Goal: Information Seeking & Learning: Learn about a topic

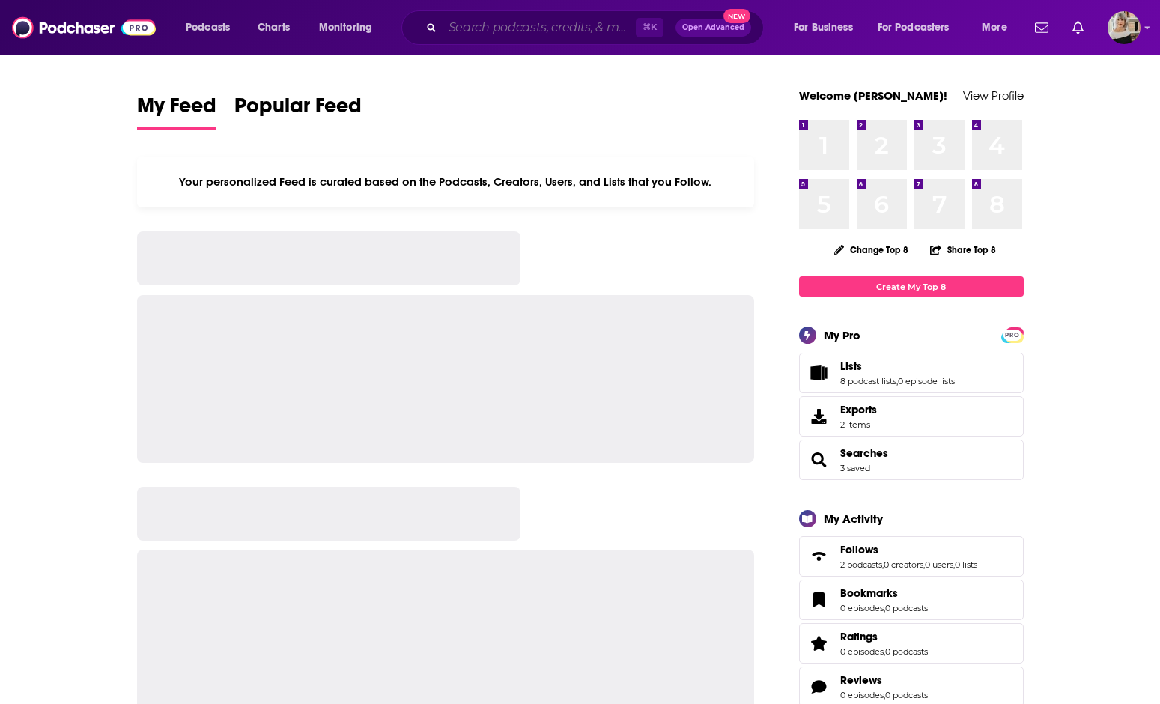
click at [475, 33] on input "Search podcasts, credits, & more..." at bounding box center [538, 28] width 193 height 24
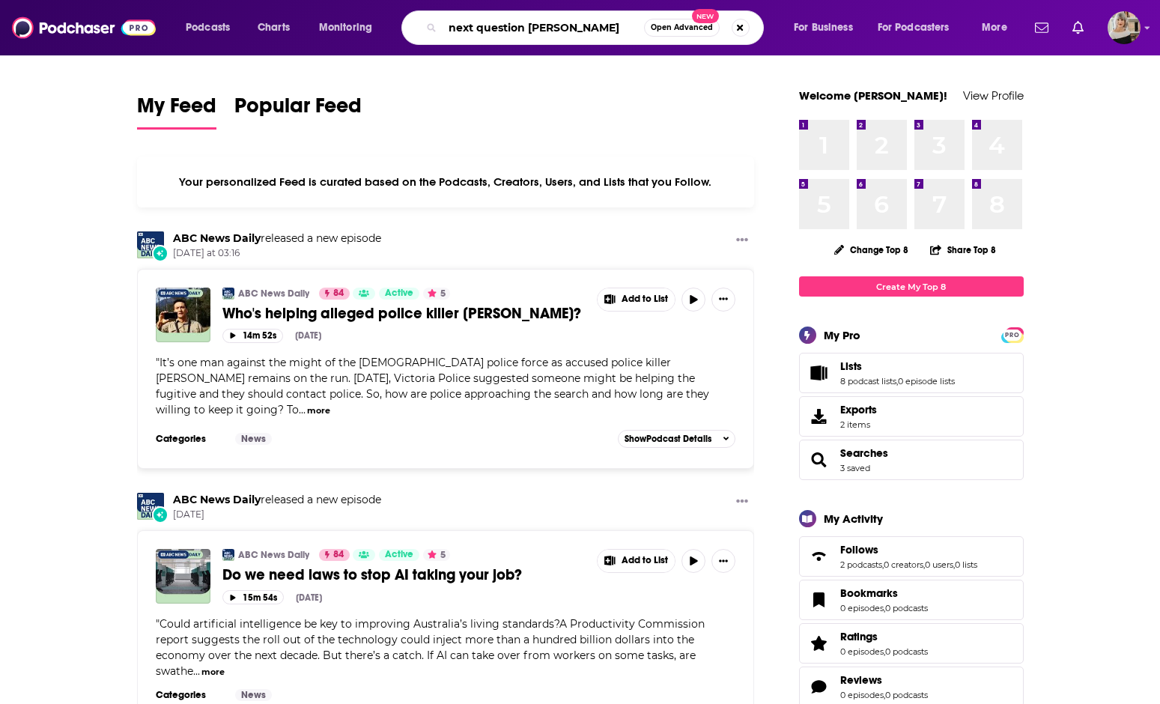
type input "next question [PERSON_NAME]"
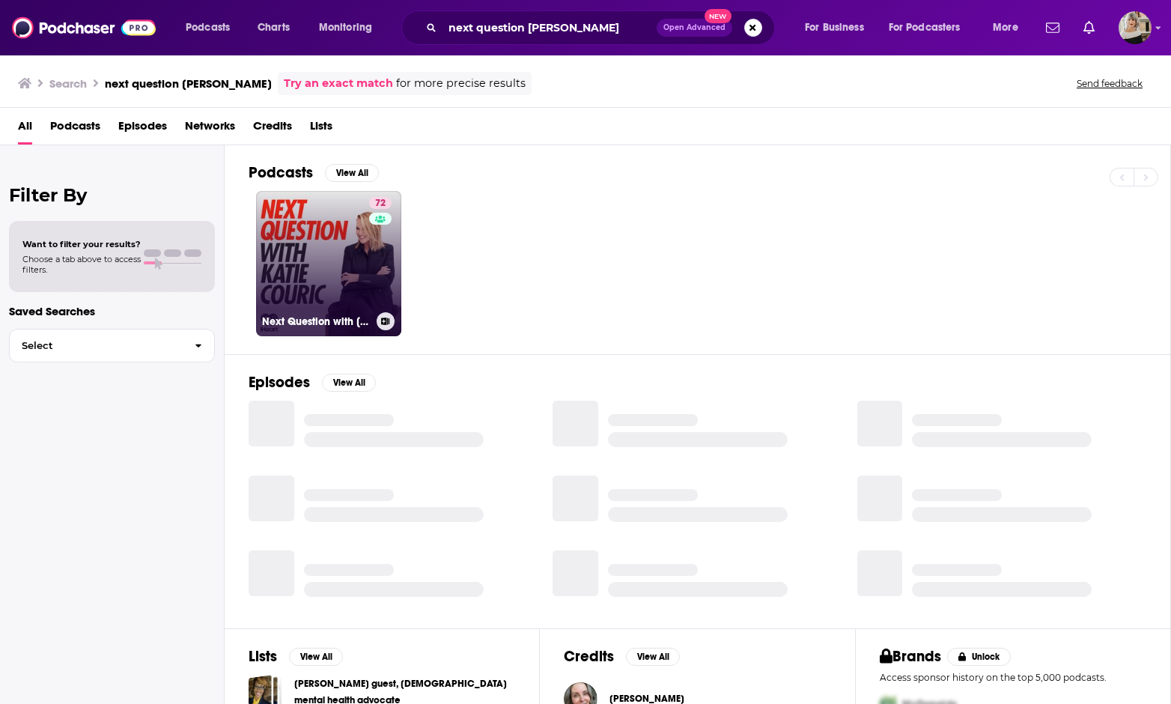
click at [326, 254] on link "72 Next Question with [PERSON_NAME]" at bounding box center [328, 263] width 145 height 145
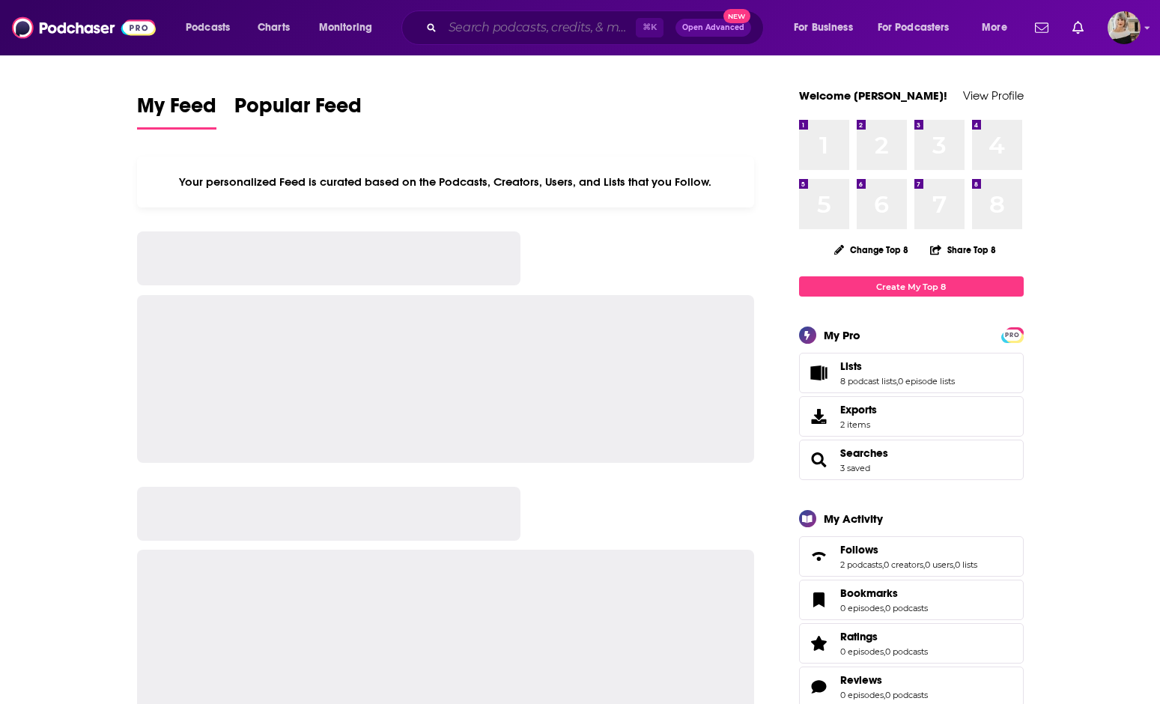
click at [474, 25] on input "Search podcasts, credits, & more..." at bounding box center [538, 28] width 193 height 24
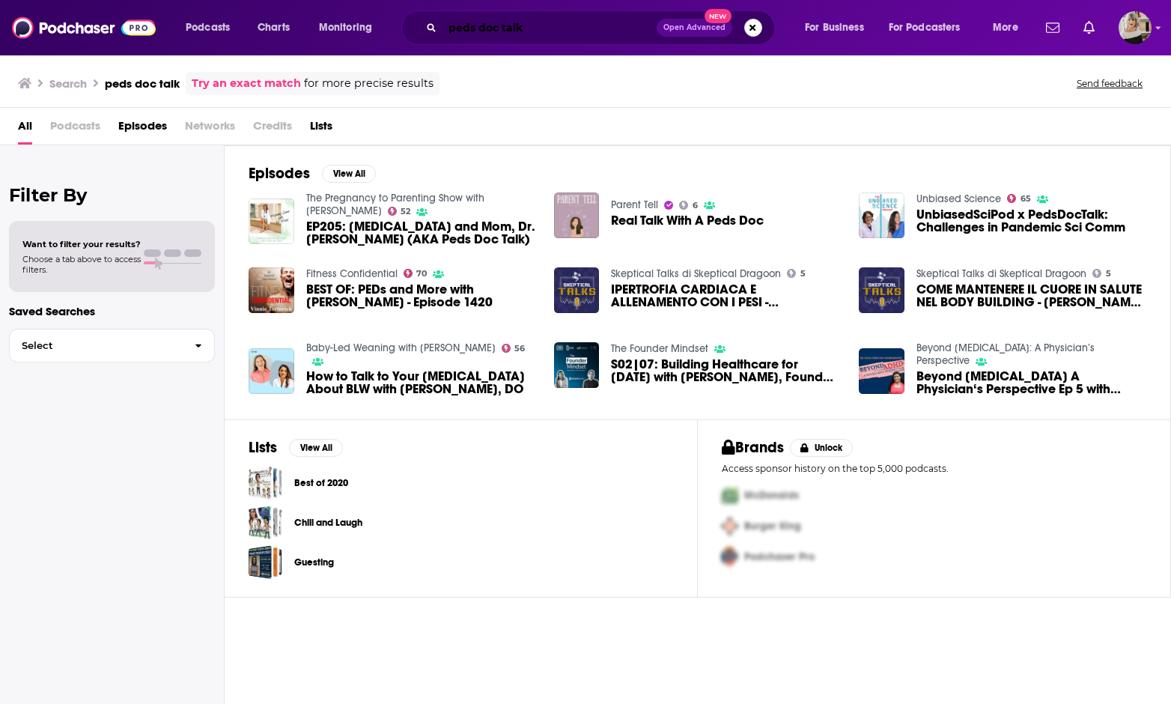
click at [478, 28] on input "peds doc talk" at bounding box center [549, 28] width 214 height 24
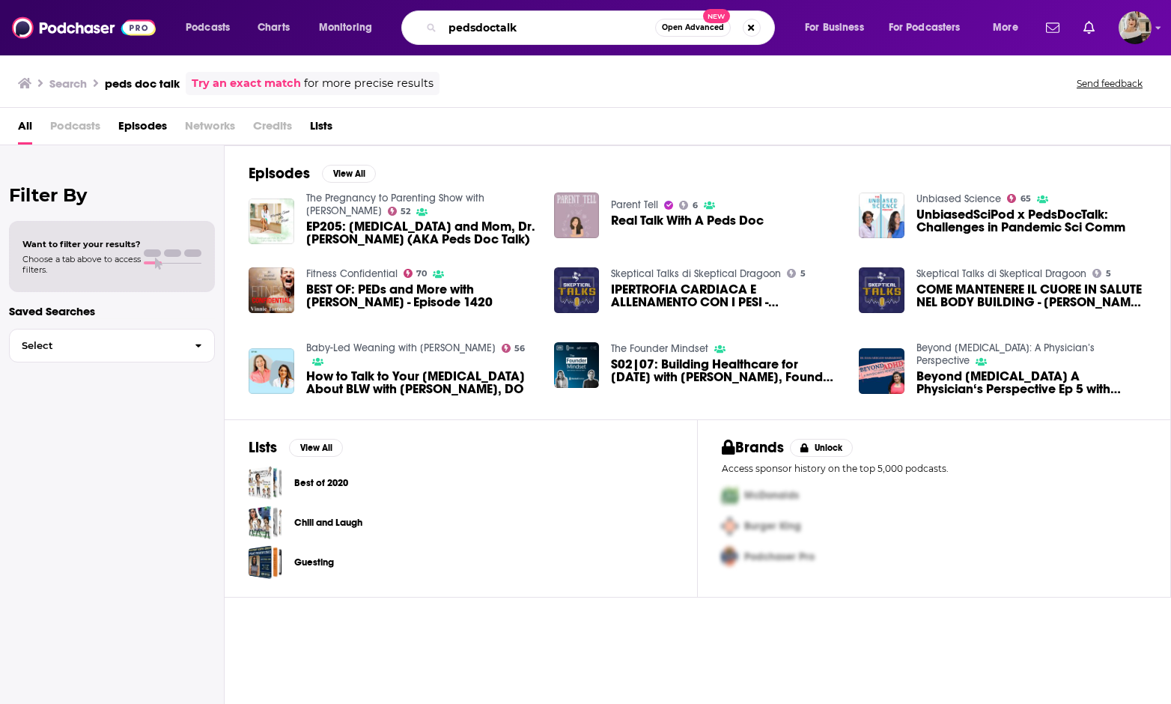
type input "pedsdoctalk"
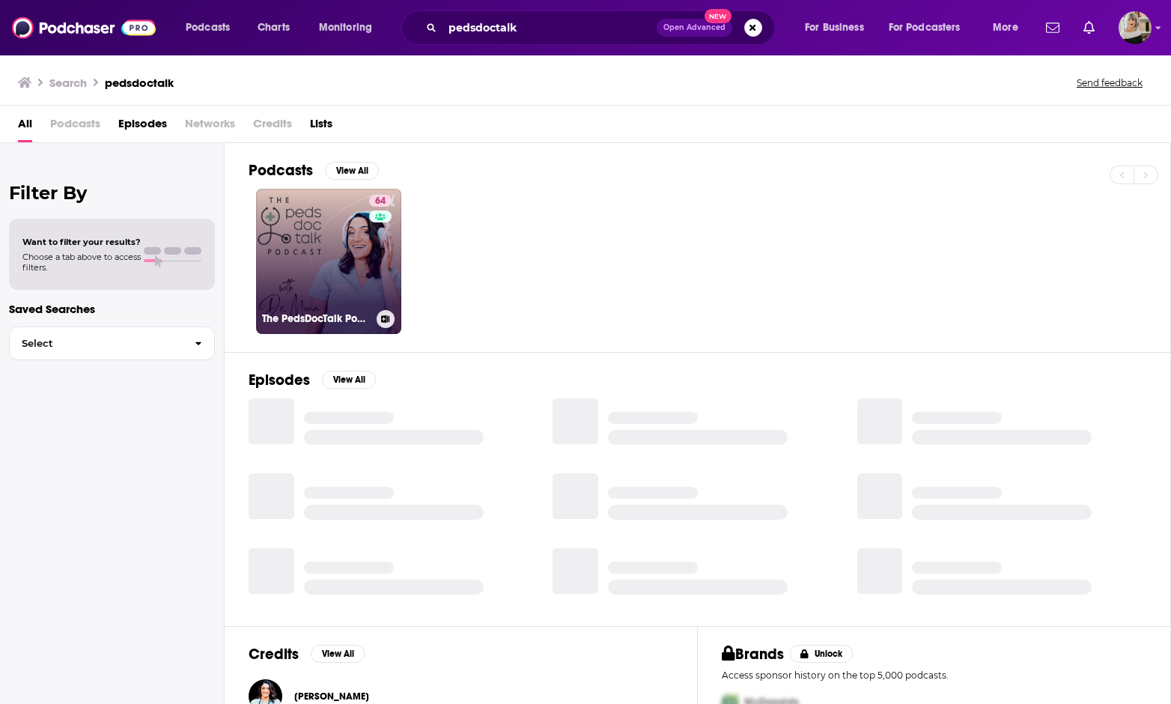
click at [293, 274] on link "64 The PedsDocTalk Podcast: Child Health, Development & Parenting—From a Pediat…" at bounding box center [328, 261] width 145 height 145
